Goal: Task Accomplishment & Management: Use online tool/utility

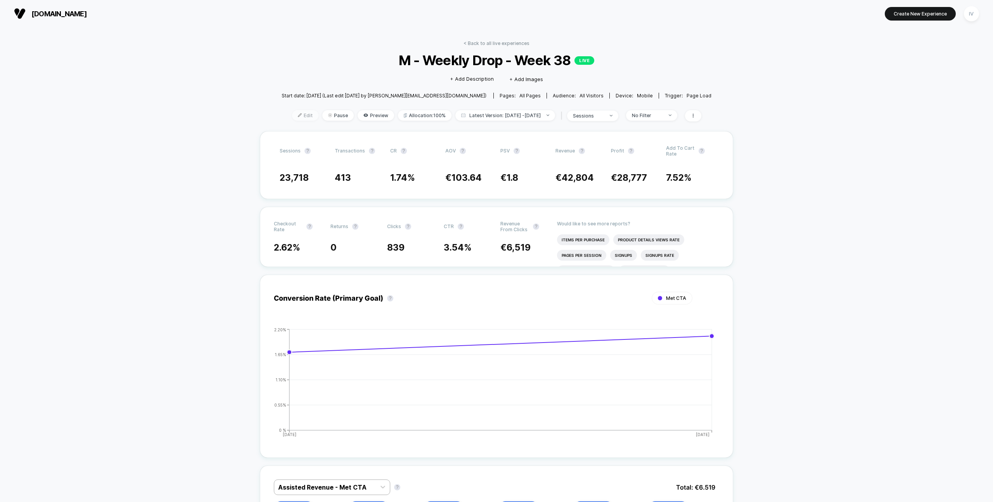
click at [293, 114] on span "Edit" at bounding box center [305, 115] width 26 height 10
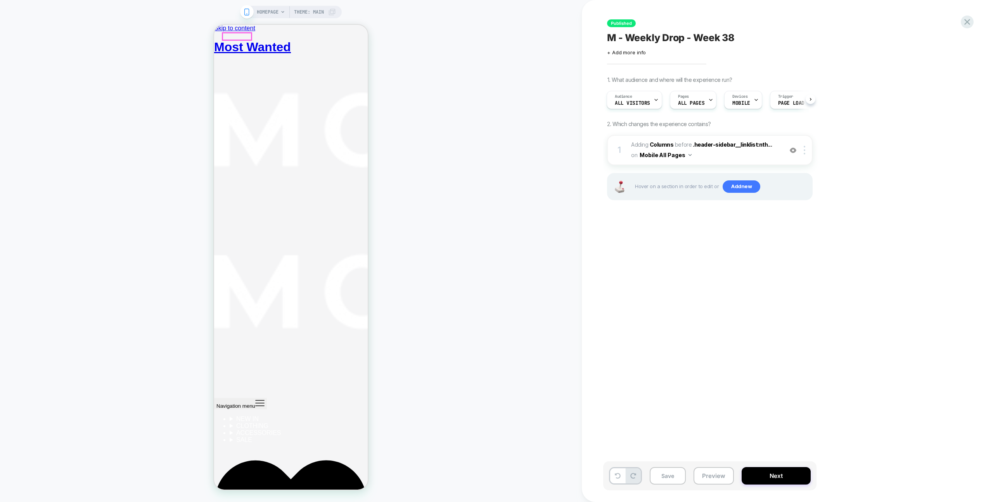
click at [255, 398] on icon "Primary navigation" at bounding box center [259, 402] width 9 height 9
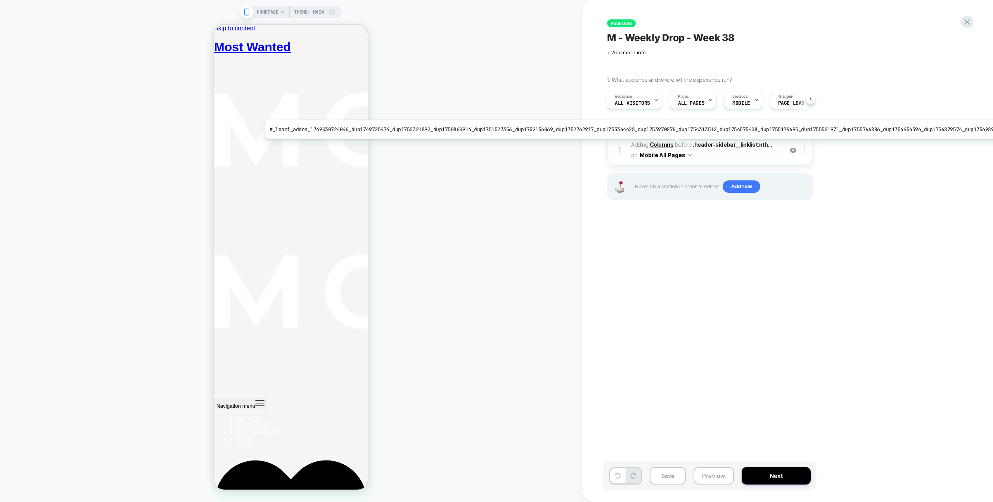
click at [666, 145] on b "Columns" at bounding box center [661, 144] width 24 height 7
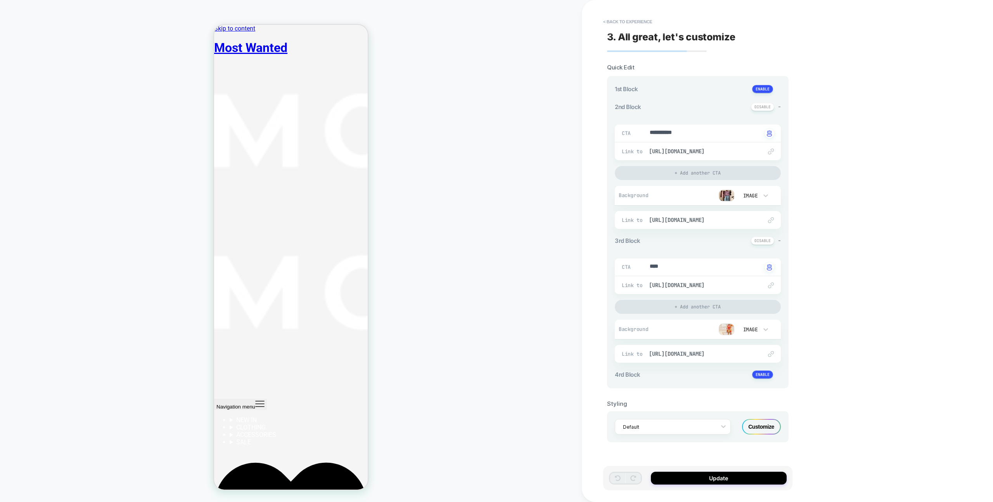
click at [760, 432] on div "Customize" at bounding box center [761, 427] width 39 height 16
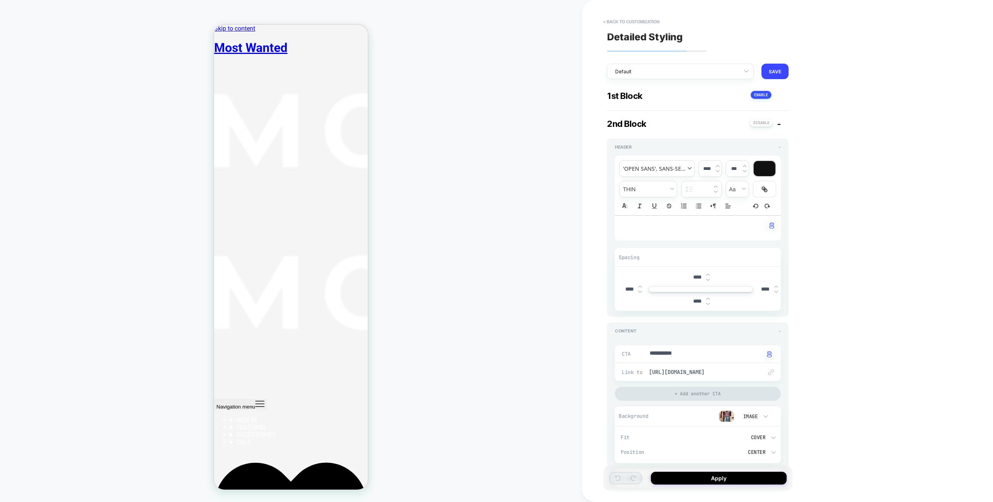
click at [670, 169] on span "font" at bounding box center [657, 169] width 74 height 16
click at [576, 190] on div "HOMEPAGE Theme: MAIN" at bounding box center [291, 251] width 582 height 486
click at [635, 22] on button "< Back to customization" at bounding box center [631, 22] width 64 height 12
type textarea "*"
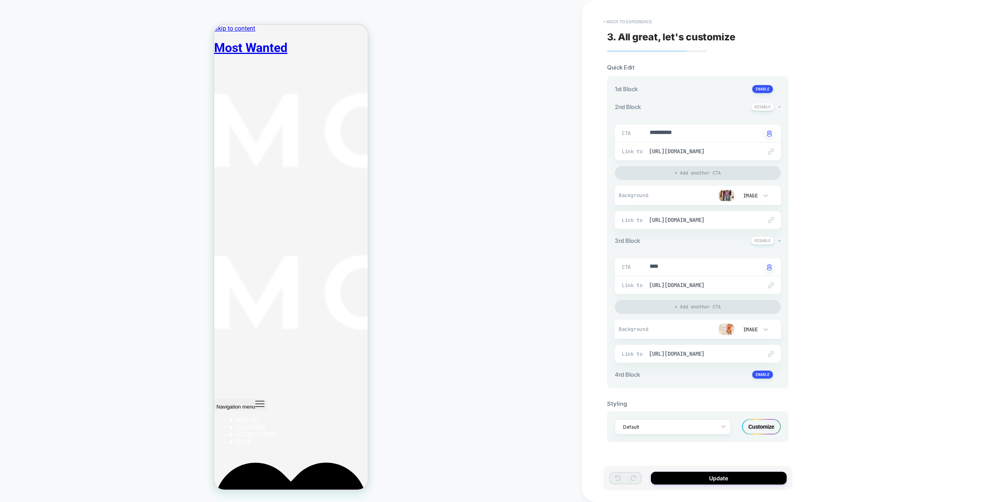
click at [612, 26] on button "< Back to experience" at bounding box center [627, 22] width 57 height 12
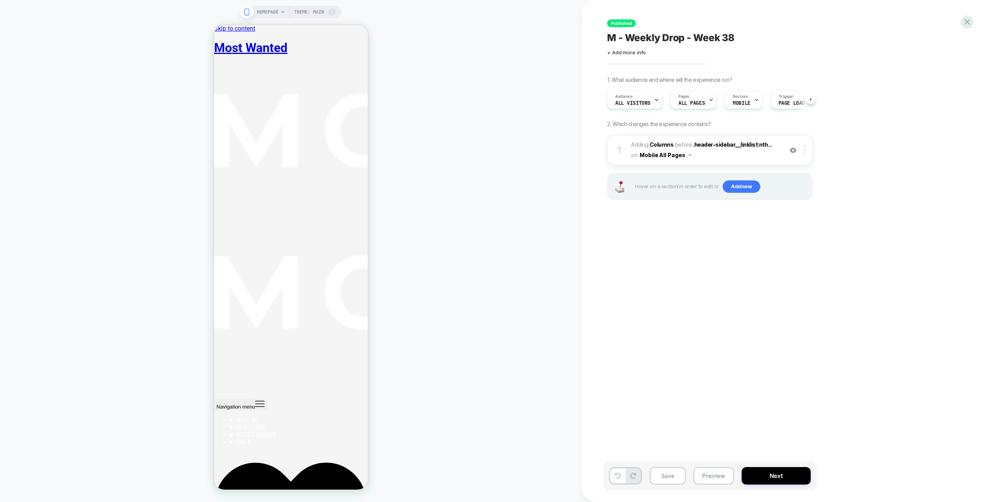
scroll to position [0, 0]
click at [965, 22] on icon at bounding box center [967, 22] width 10 height 10
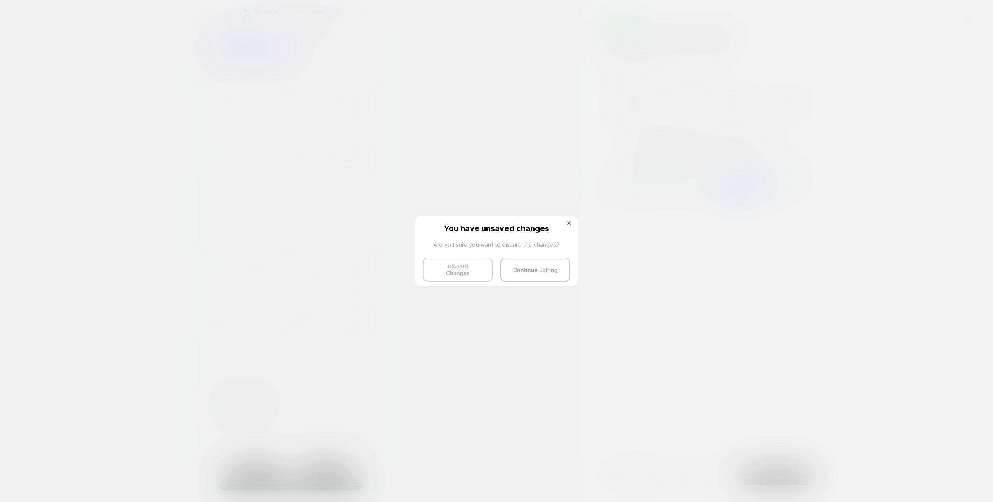
click at [459, 269] on button "Discard Changes" at bounding box center [458, 269] width 70 height 24
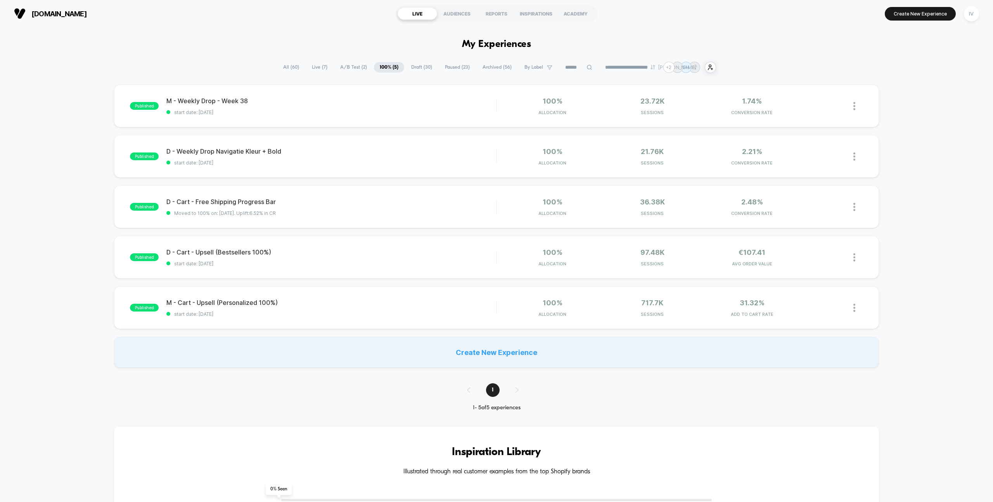
click at [359, 73] on div "**********" at bounding box center [496, 67] width 439 height 11
click at [353, 66] on span "A/B Test ( 2 )" at bounding box center [353, 67] width 38 height 10
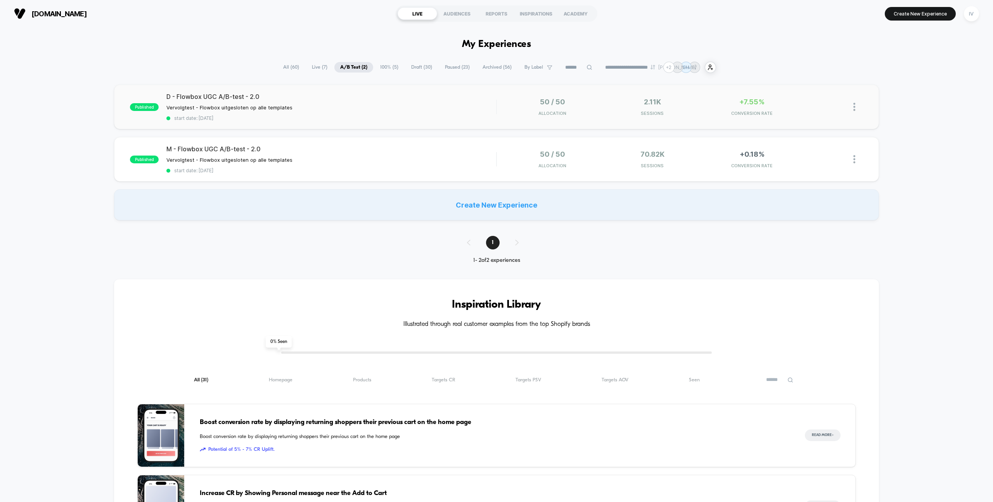
click at [413, 120] on span "start date: [DATE]" at bounding box center [331, 118] width 330 height 6
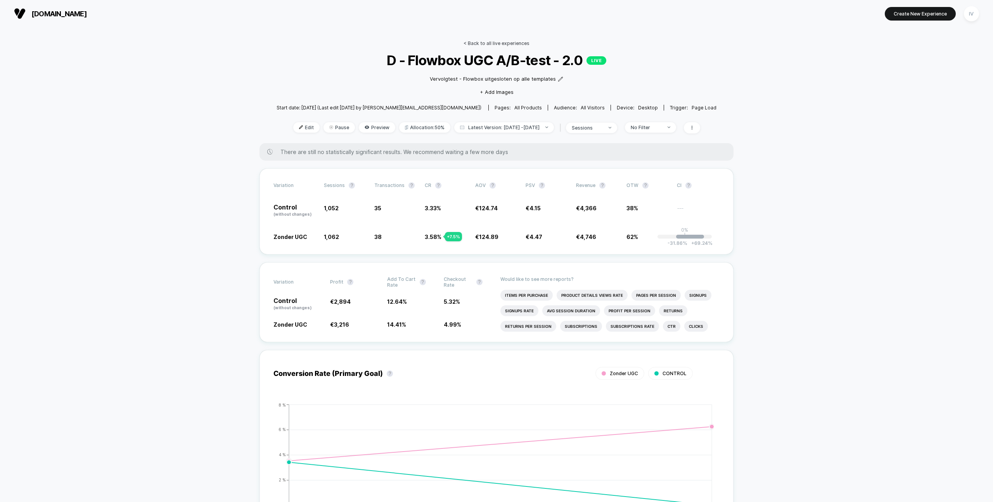
click at [487, 41] on link "< Back to all live experiences" at bounding box center [496, 43] width 66 height 6
